Goal: Register for event/course

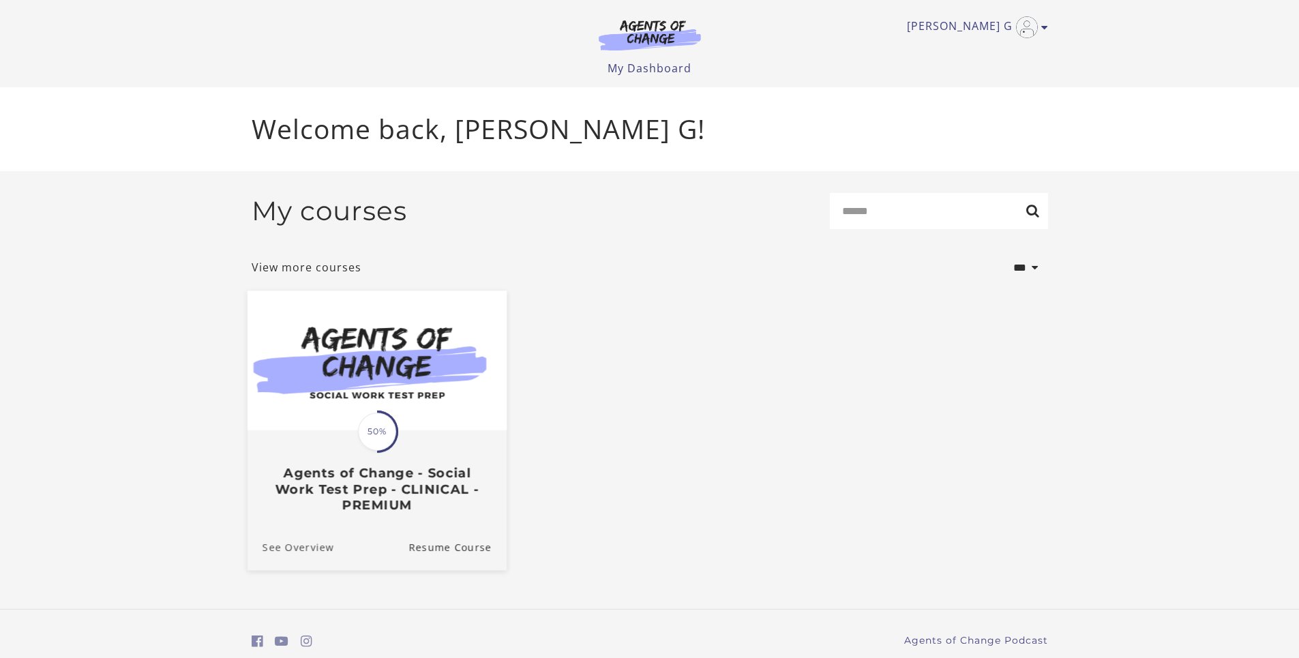
click at [303, 550] on link "See Overview" at bounding box center [290, 547] width 87 height 46
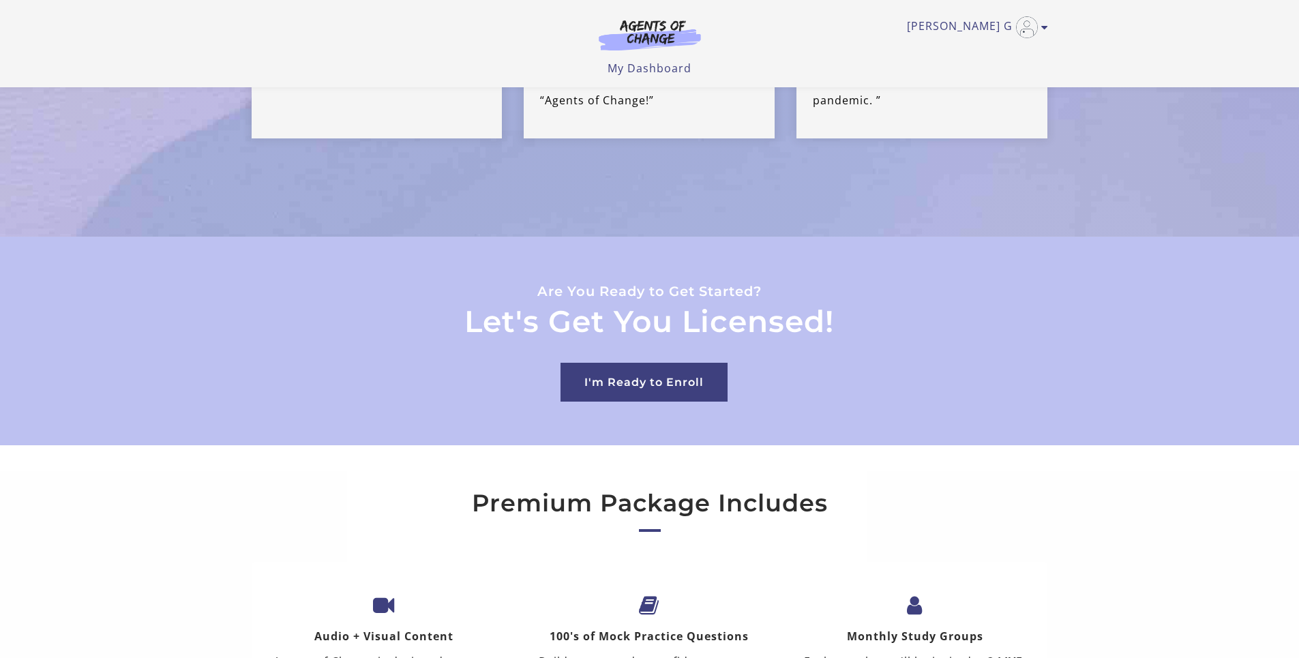
scroll to position [3754, 0]
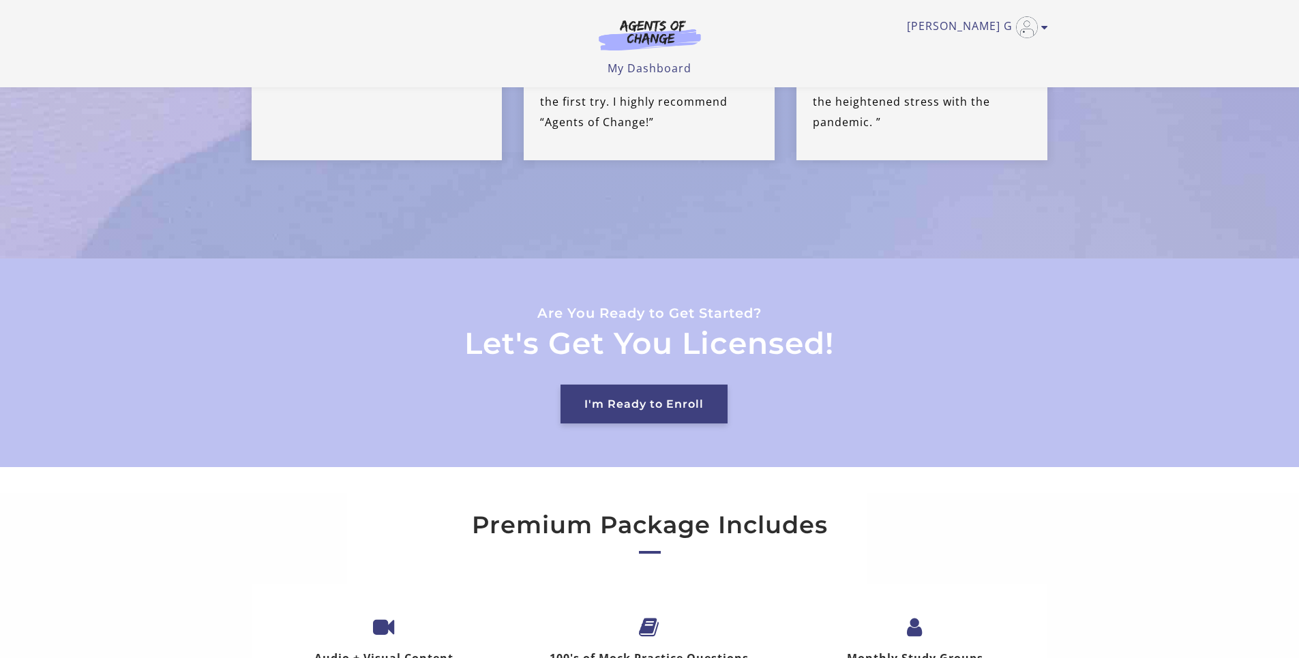
click at [631, 385] on link "I'm Ready to Enroll" at bounding box center [643, 404] width 167 height 39
